Goal: Transaction & Acquisition: Purchase product/service

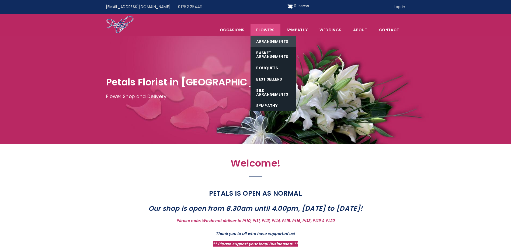
click at [271, 40] on link "Arrangements" at bounding box center [273, 41] width 45 height 11
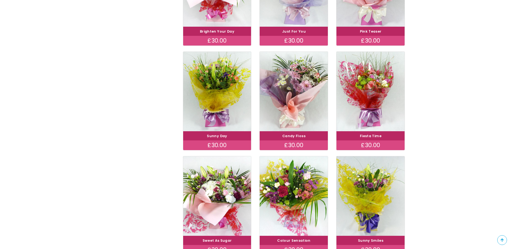
scroll to position [458, 0]
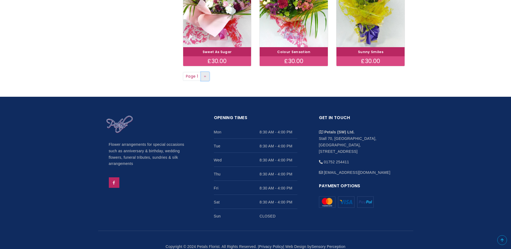
click at [206, 76] on span "››" at bounding box center [205, 76] width 2 height 5
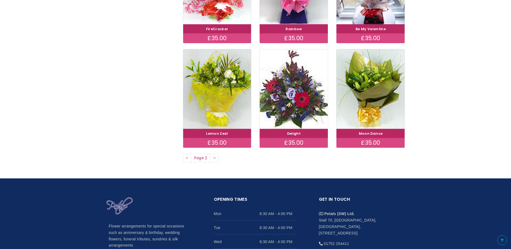
scroll to position [377, 0]
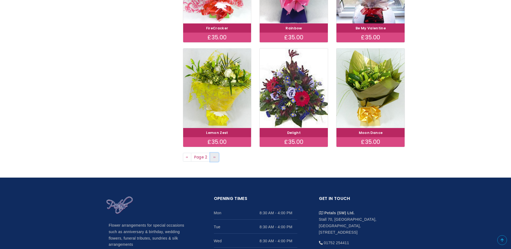
click at [213, 157] on link "Next page ››" at bounding box center [214, 157] width 9 height 9
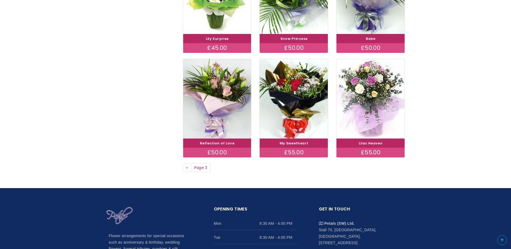
scroll to position [377, 0]
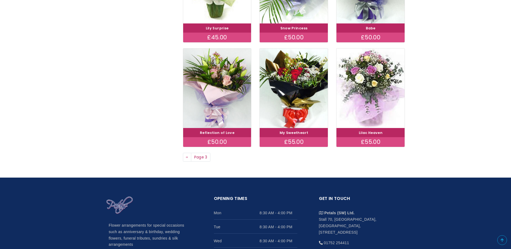
click at [185, 158] on link "Previous page ‹‹" at bounding box center [187, 157] width 9 height 9
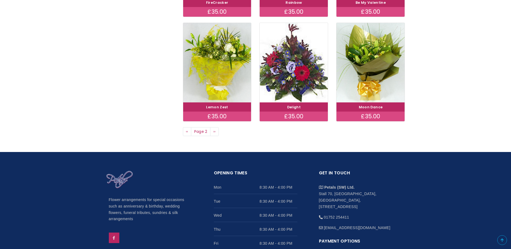
scroll to position [404, 0]
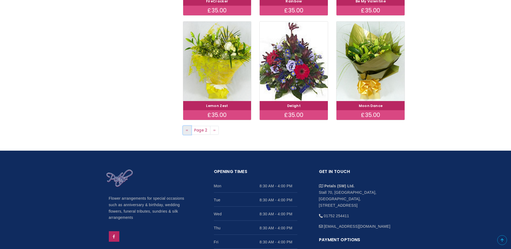
click at [188, 131] on span "‹‹" at bounding box center [187, 129] width 2 height 5
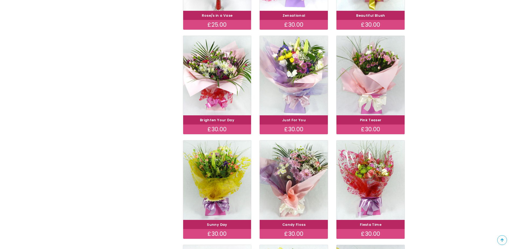
scroll to position [108, 0]
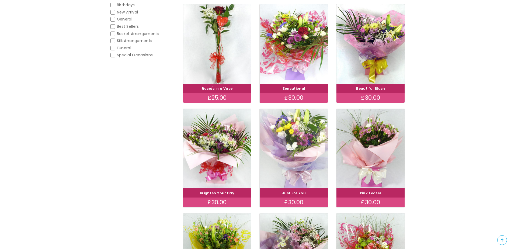
click at [285, 160] on img at bounding box center [294, 148] width 77 height 89
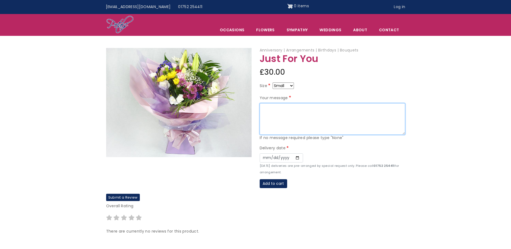
click at [273, 110] on textarea "Your message" at bounding box center [332, 119] width 145 height 32
type textarea "To Nanny and Grandad Thank you for looking after me whilst mummy and daddy were…"
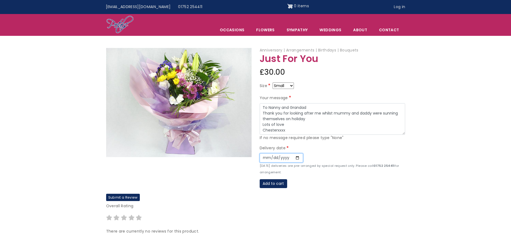
click at [295, 158] on input "Date" at bounding box center [281, 157] width 43 height 9
type input "[DATE]"
click at [270, 183] on button "Add to cart" at bounding box center [273, 183] width 27 height 9
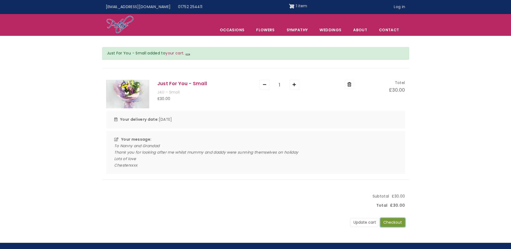
click at [397, 222] on button "Checkout" at bounding box center [392, 222] width 25 height 9
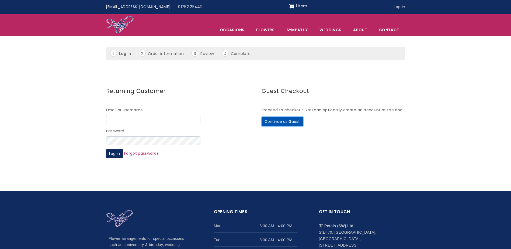
click at [276, 124] on button "Continue as Guest" at bounding box center [282, 121] width 41 height 9
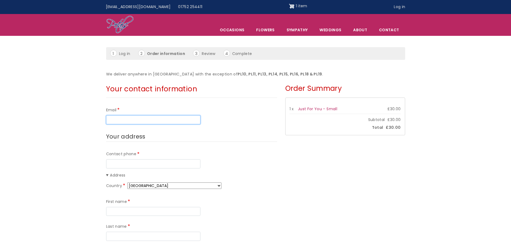
click at [112, 121] on input "Email" at bounding box center [153, 119] width 94 height 9
type input "[EMAIL_ADDRESS][DOMAIN_NAME]"
type input "07505910833"
type input "[PERSON_NAME]"
type input "Tremblett"
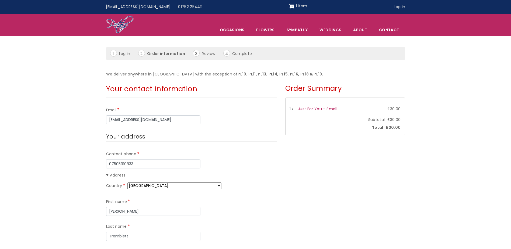
type input "260 Southway Drive"
type input "Southway"
type input "Plymouth"
type input "PL6 6QL"
type input "Lynda"
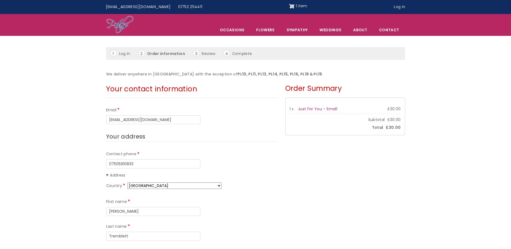
type input "Chapman"
type input "63 Lundy Close"
type input "PLYMOUTH"
type input "Plymouth"
type input "PL6 6JA"
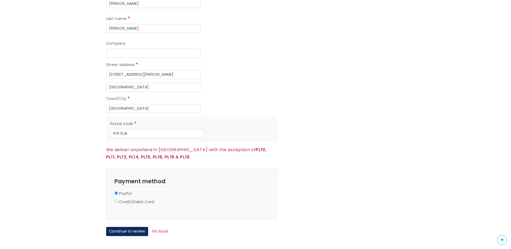
scroll to position [458, 0]
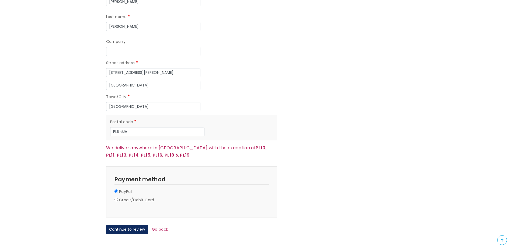
click at [137, 197] on label "Credit/Debit Card" at bounding box center [136, 200] width 35 height 6
click at [118, 198] on input "Credit/Debit Card" at bounding box center [117, 200] width 4 height 4
radio input "true"
click at [135, 237] on div at bounding box center [142, 242] width 54 height 11
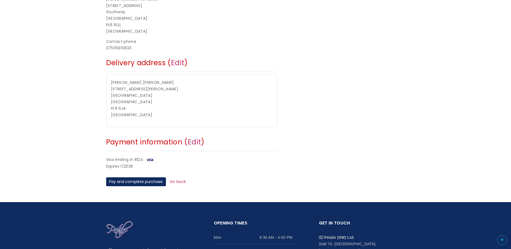
scroll to position [162, 0]
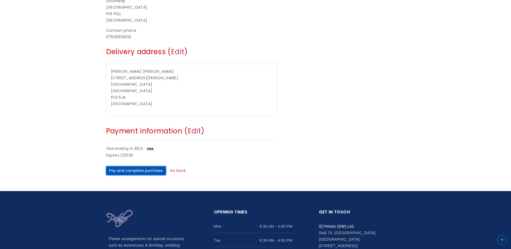
click at [133, 168] on button "Pay and complete purchase" at bounding box center [136, 170] width 60 height 9
